Goal: Transaction & Acquisition: Purchase product/service

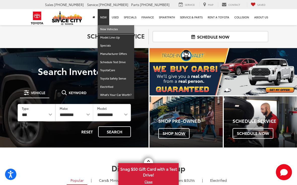
click at [115, 28] on link "New Vehicles" at bounding box center [115, 29] width 36 height 8
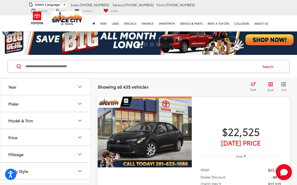
click at [83, 83] on button "Year" at bounding box center [45, 86] width 90 height 16
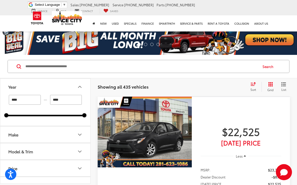
click at [75, 99] on input "****" at bounding box center [66, 100] width 32 height 10
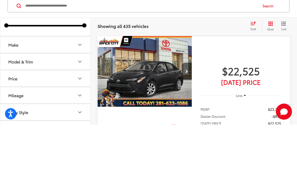
scroll to position [29, 0]
click at [79, 103] on icon "Make" at bounding box center [80, 106] width 6 height 6
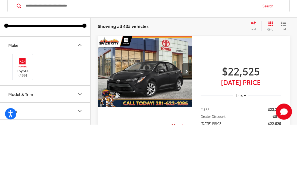
scroll to position [61, 0]
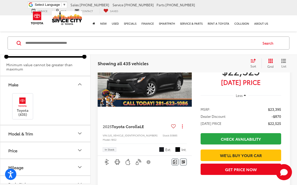
click at [26, 100] on img at bounding box center [23, 102] width 14 height 12
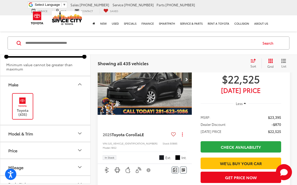
scroll to position [23, 0]
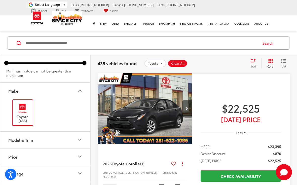
click at [81, 136] on icon "Model & Trim" at bounding box center [80, 139] width 6 height 6
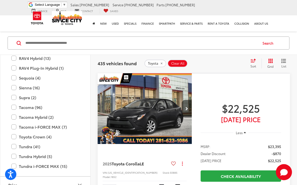
scroll to position [295, 0]
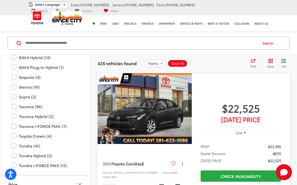
click at [36, 107] on label "Tacoma (96)" at bounding box center [45, 106] width 68 height 9
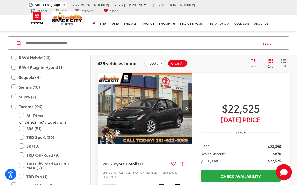
type input "****"
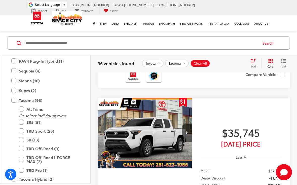
scroll to position [545, 0]
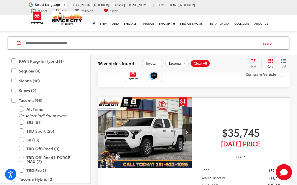
click at [54, 184] on label "Tacoma i-FORCE MAX (7)" at bounding box center [45, 188] width 68 height 9
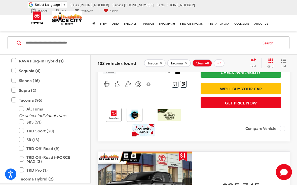
scroll to position [1054, 0]
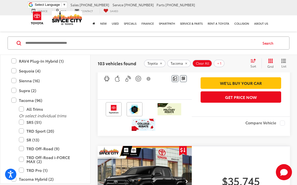
click at [136, 46] on span "Toyota Tacoma" at bounding box center [126, 43] width 29 height 6
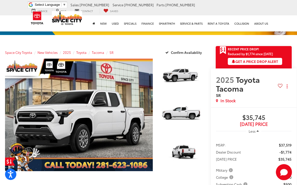
scroll to position [26, 0]
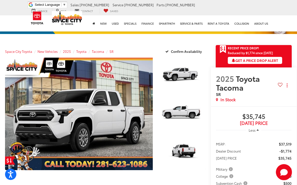
click at [191, 113] on link "Expand Photo 2" at bounding box center [181, 114] width 47 height 36
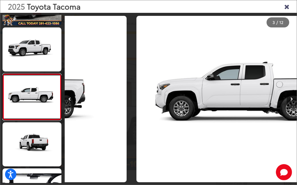
scroll to position [0, 464]
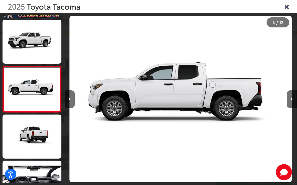
click at [294, 104] on button "Next image" at bounding box center [291, 99] width 10 height 18
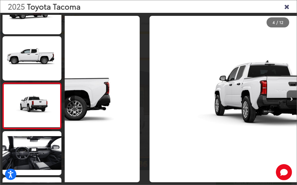
scroll to position [88, 0]
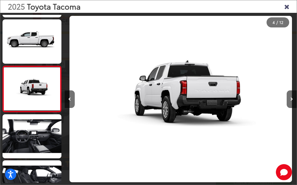
click at [293, 104] on button "Next image" at bounding box center [291, 99] width 10 height 18
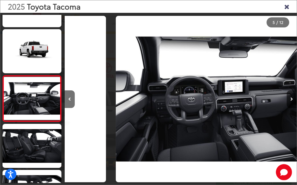
scroll to position [0, 927]
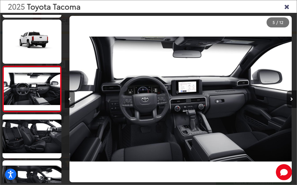
click at [291, 101] on icon "Next image" at bounding box center [291, 99] width 3 height 4
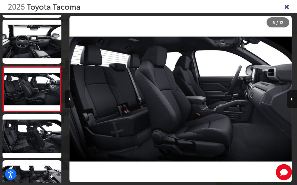
scroll to position [0, 1159]
click at [290, 101] on icon "Next image" at bounding box center [291, 99] width 3 height 4
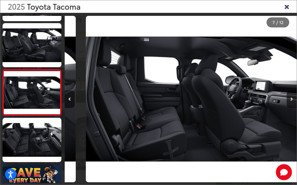
scroll to position [226, 0]
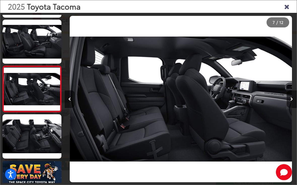
click at [291, 101] on icon "Next image" at bounding box center [291, 99] width 3 height 4
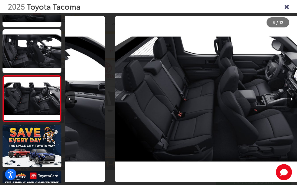
scroll to position [0, 1623]
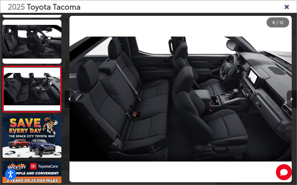
click at [287, 105] on button "Next image" at bounding box center [291, 99] width 10 height 18
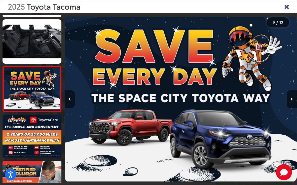
click at [291, 101] on button "Next image" at bounding box center [291, 99] width 10 height 18
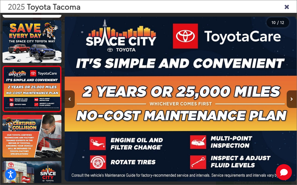
click at [290, 101] on icon "Next image" at bounding box center [291, 99] width 3 height 4
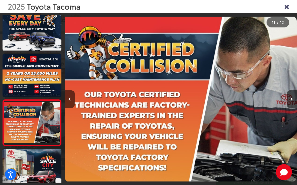
click at [291, 101] on icon "Next image" at bounding box center [291, 99] width 3 height 4
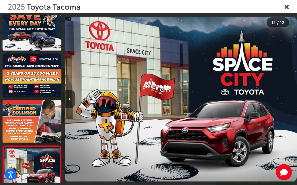
click at [288, 5] on icon "Close gallery" at bounding box center [286, 6] width 5 height 7
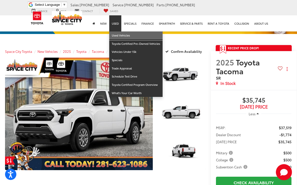
click at [128, 34] on link "Used Vehicles" at bounding box center [135, 35] width 53 height 8
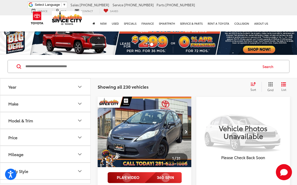
click at [80, 103] on icon "Make" at bounding box center [80, 104] width 6 height 6
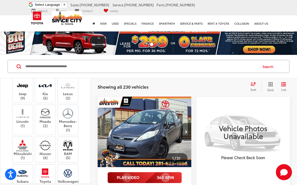
scroll to position [99, 0]
click at [24, 91] on img at bounding box center [23, 85] width 14 height 12
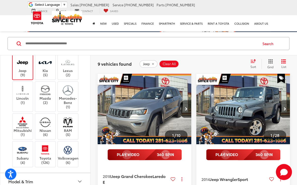
scroll to position [24, 0]
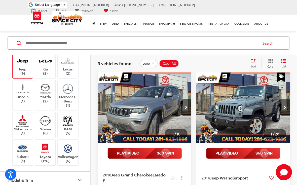
click at [237, 176] on span "Jeep Wrangler" at bounding box center [224, 177] width 28 height 6
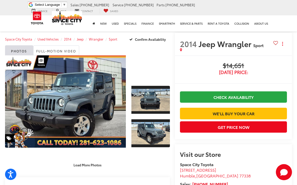
click at [159, 99] on link "Expand Photo 1" at bounding box center [150, 99] width 38 height 29
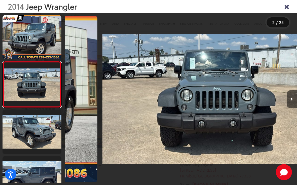
scroll to position [0, 232]
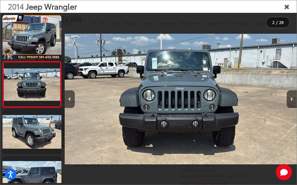
click at [293, 101] on button "Next image" at bounding box center [291, 99] width 10 height 18
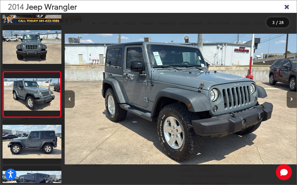
scroll to position [46, 0]
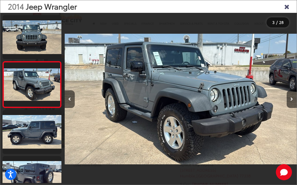
click at [293, 103] on button "Next image" at bounding box center [291, 99] width 10 height 18
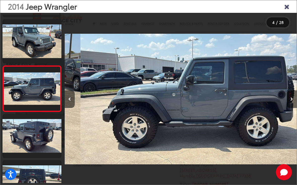
scroll to position [0, 695]
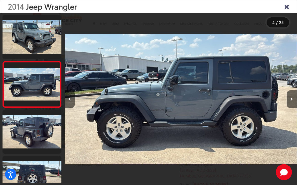
click at [292, 101] on icon "Next image" at bounding box center [291, 99] width 3 height 4
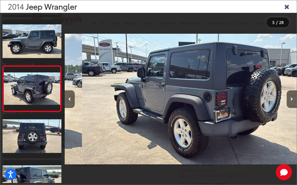
scroll to position [0, 927]
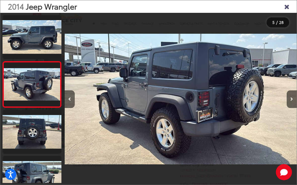
click at [291, 101] on icon "Next image" at bounding box center [291, 99] width 3 height 4
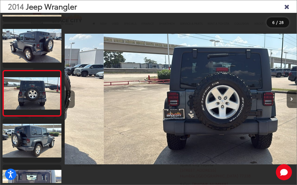
scroll to position [184, 0]
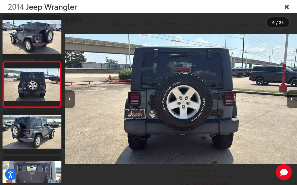
click at [293, 102] on button "Next image" at bounding box center [291, 99] width 10 height 18
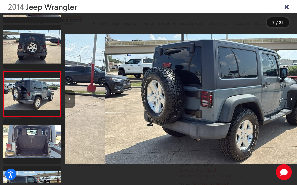
scroll to position [230, 0]
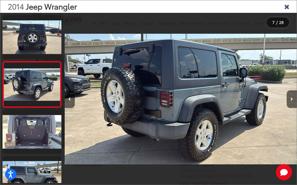
click at [292, 101] on icon "Next image" at bounding box center [291, 99] width 3 height 4
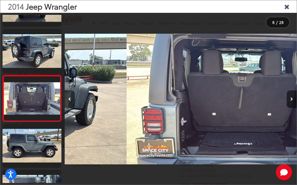
scroll to position [276, 0]
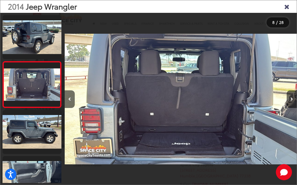
click at [293, 102] on button "Next image" at bounding box center [291, 99] width 10 height 18
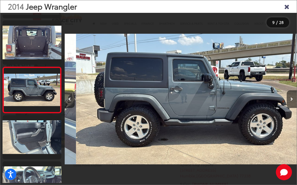
scroll to position [0, 0]
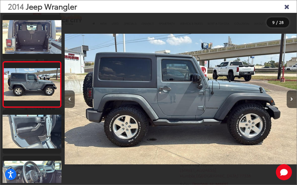
click at [293, 102] on button "Next image" at bounding box center [291, 99] width 10 height 18
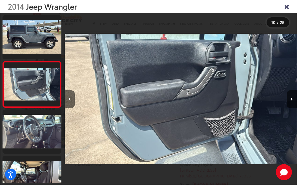
click at [291, 101] on icon "Next image" at bounding box center [291, 99] width 3 height 4
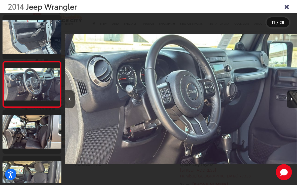
click at [290, 101] on icon "Next image" at bounding box center [291, 99] width 3 height 4
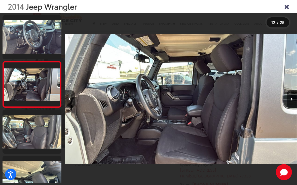
click at [291, 101] on icon "Next image" at bounding box center [291, 99] width 3 height 4
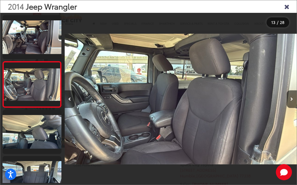
click at [291, 101] on icon "Next image" at bounding box center [291, 99] width 3 height 4
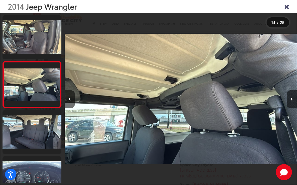
click at [289, 103] on button "Next image" at bounding box center [291, 99] width 10 height 18
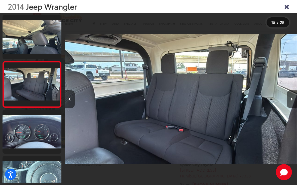
click at [293, 102] on button "Next image" at bounding box center [291, 99] width 10 height 18
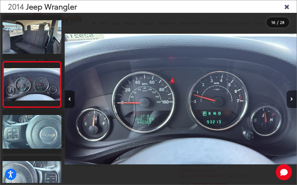
click at [288, 104] on button "Next image" at bounding box center [291, 99] width 10 height 18
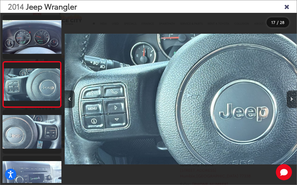
click at [289, 103] on button "Next image" at bounding box center [291, 99] width 10 height 18
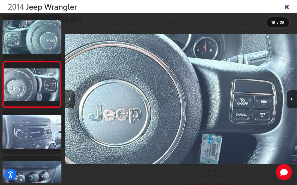
click at [289, 101] on button "Next image" at bounding box center [291, 99] width 10 height 18
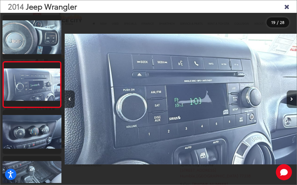
click at [289, 102] on button "Next image" at bounding box center [291, 99] width 10 height 18
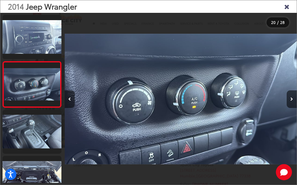
click at [291, 100] on button "Next image" at bounding box center [291, 99] width 10 height 18
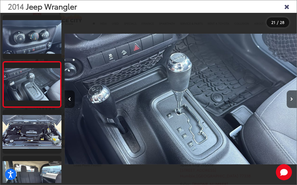
click at [294, 100] on button "Next image" at bounding box center [291, 99] width 10 height 18
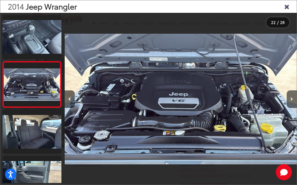
click at [293, 101] on button "Next image" at bounding box center [291, 99] width 10 height 18
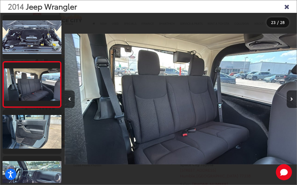
click at [294, 101] on button "Next image" at bounding box center [291, 99] width 10 height 18
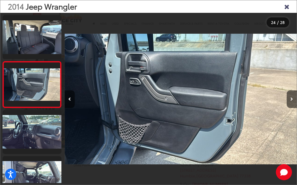
click at [294, 100] on button "Next image" at bounding box center [291, 99] width 10 height 18
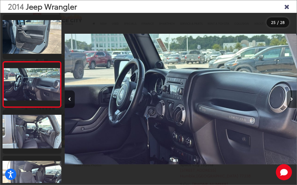
click at [292, 101] on icon "Next image" at bounding box center [291, 99] width 3 height 4
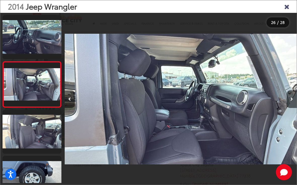
click at [292, 101] on button "Next image" at bounding box center [291, 99] width 10 height 18
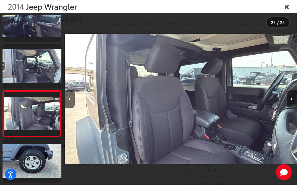
click at [291, 101] on button "Next image" at bounding box center [291, 99] width 10 height 18
